Goal: Transaction & Acquisition: Book appointment/travel/reservation

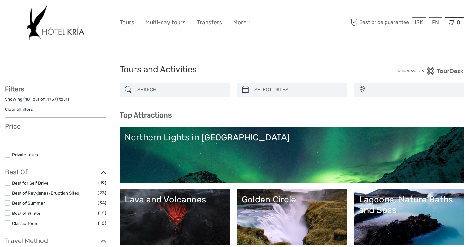
select select
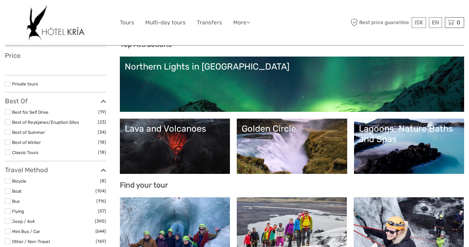
select select
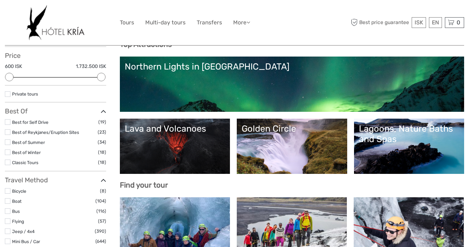
click at [171, 63] on div "Northern Lights in [GEOGRAPHIC_DATA]" at bounding box center [292, 67] width 335 height 10
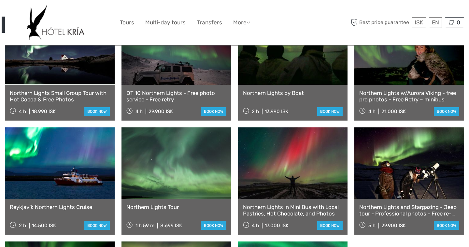
scroll to position [273, 0]
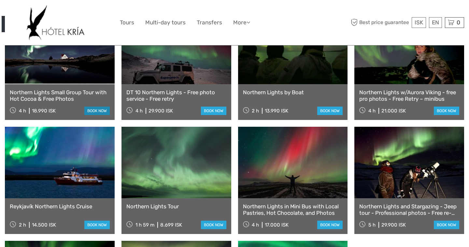
click at [93, 107] on link "book now" at bounding box center [96, 111] width 25 height 8
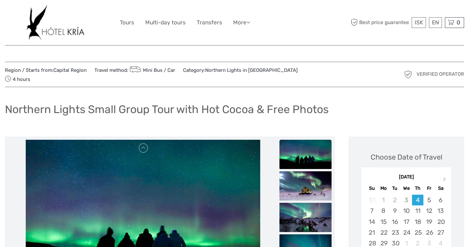
scroll to position [88, 0]
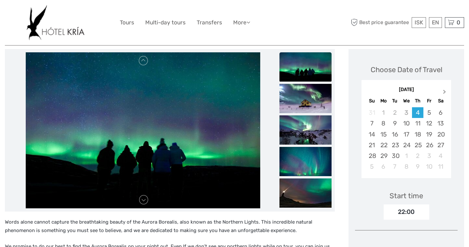
click at [444, 89] on span "Next Month" at bounding box center [444, 93] width 0 height 9
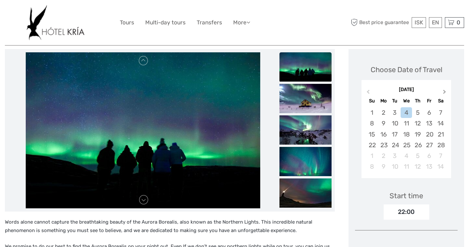
click at [444, 89] on span "Next Month" at bounding box center [444, 93] width 0 height 9
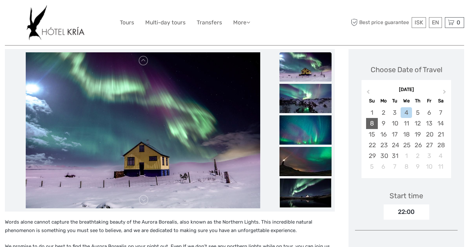
click at [372, 118] on div "8" at bounding box center [371, 123] width 11 height 11
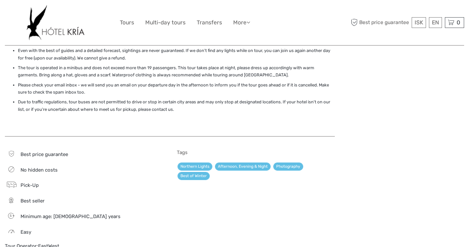
scroll to position [213, 0]
